Goal: Task Accomplishment & Management: Manage account settings

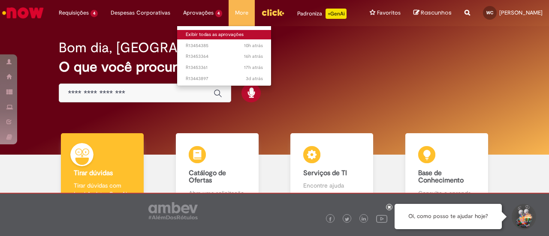
click at [187, 33] on link "Exibir todas as aprovações" at bounding box center [224, 34] width 94 height 9
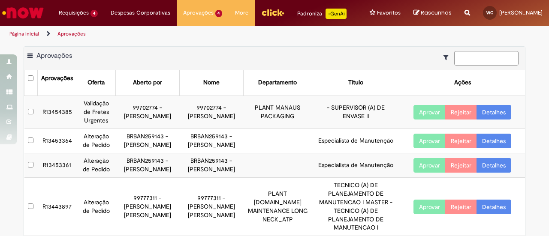
click at [493, 115] on link "Detalhes" at bounding box center [494, 112] width 35 height 15
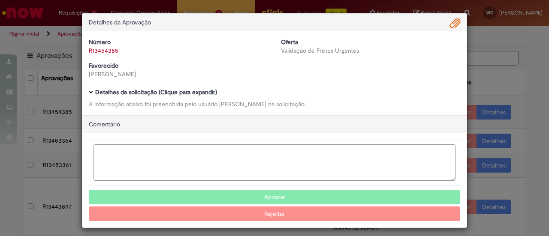
click at [112, 48] on link "R13454385" at bounding box center [104, 51] width 30 height 8
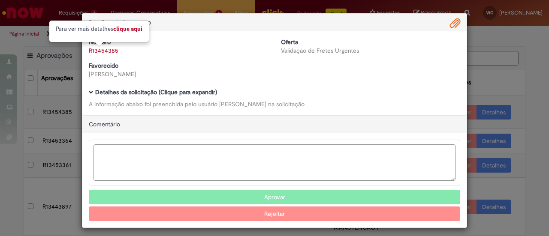
click at [134, 29] on link "Clique aqui" at bounding box center [127, 29] width 29 height 8
click at [134, 38] on div "Número R13454385 Oferta Validação de Fretes Urgentes Favorecido [PERSON_NAME]" at bounding box center [274, 61] width 384 height 47
select select "*"
select select "*********"
select select "*"
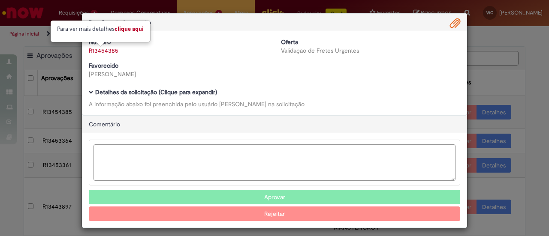
select select "**********"
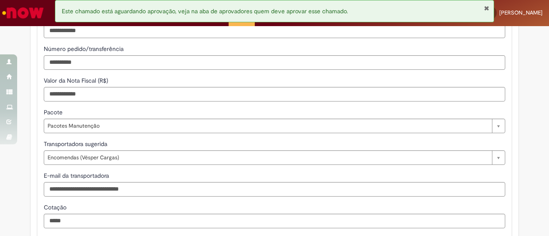
scroll to position [826, 0]
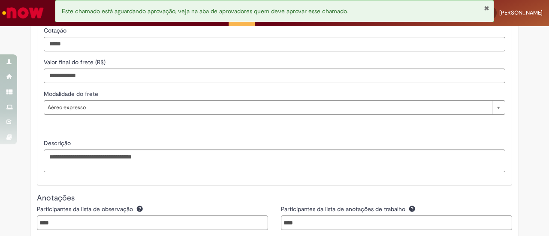
click at [484, 6] on button "Fechar Notificação" at bounding box center [487, 8] width 6 height 7
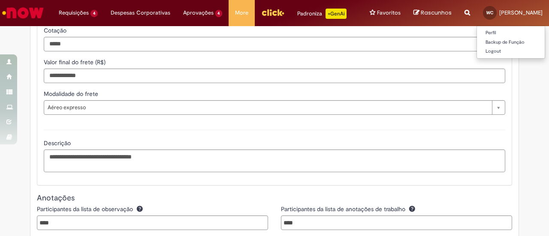
scroll to position [0, 0]
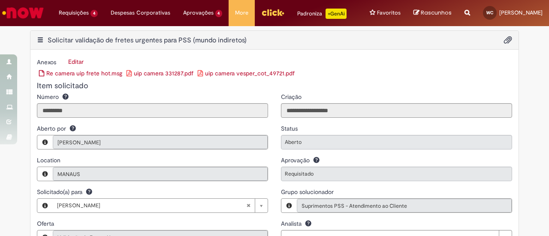
click at [95, 77] on link "Re camera uip frete hot.msg" at bounding box center [80, 74] width 83 height 8
click at [244, 77] on link "uip camera vesper_cot_49721.pdf" at bounding box center [246, 74] width 97 height 8
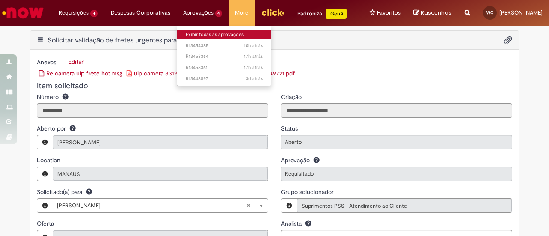
click at [185, 31] on link "Exibir todas as aprovações" at bounding box center [224, 34] width 94 height 9
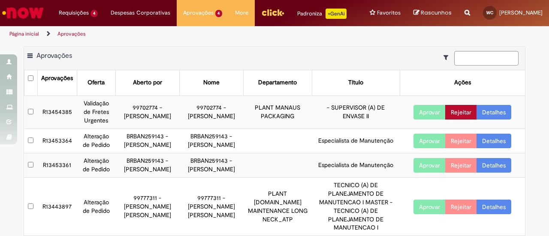
click at [464, 118] on button "Rejeitar" at bounding box center [461, 112] width 32 height 15
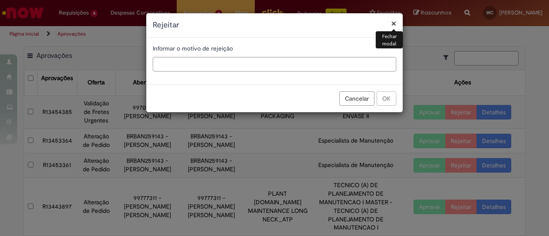
click at [273, 67] on input "text" at bounding box center [275, 64] width 244 height 15
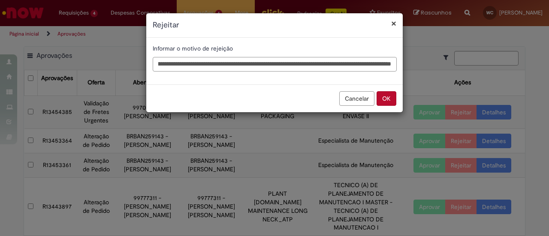
scroll to position [0, 255]
type input "**********"
click at [386, 98] on button "OK" at bounding box center [387, 98] width 20 height 15
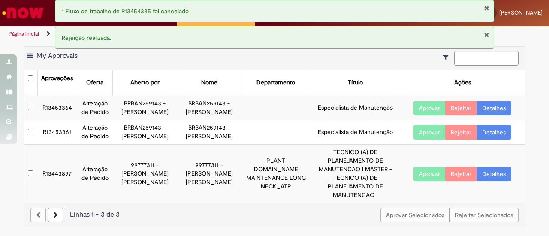
drag, startPoint x: 489, startPoint y: 10, endPoint x: 490, endPoint y: 36, distance: 25.8
click at [490, 36] on div "1 Fluxo de trabalho de R13454385 foi cancelado Rejeição realizada." at bounding box center [274, 26] width 439 height 53
click at [490, 36] on div "Rejeição realizada." at bounding box center [274, 38] width 439 height 22
